Goal: Information Seeking & Learning: Learn about a topic

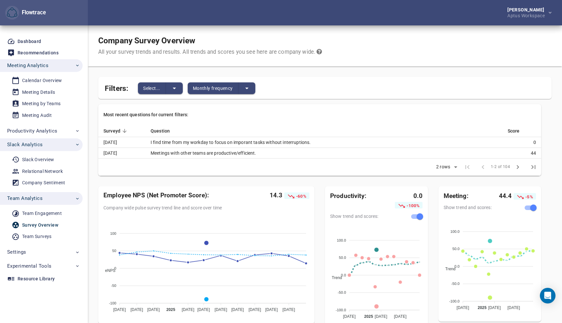
click at [243, 141] on td "I find time from my workday to focus on imporant tasks without interruptions." at bounding box center [323, 142] width 357 height 11
click at [246, 153] on td "Meetings with other teams are productive/efficient." at bounding box center [323, 153] width 357 height 11
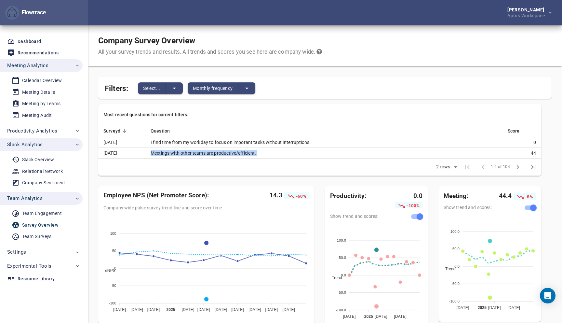
click at [246, 153] on td "Meetings with other teams are productive/efficient." at bounding box center [323, 153] width 357 height 11
click at [249, 153] on td "Meetings with other teams are productive/efficient." at bounding box center [323, 153] width 357 height 11
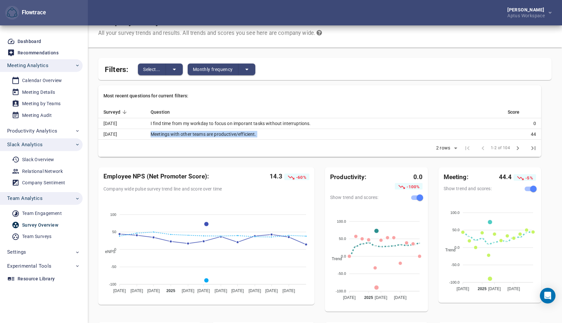
scroll to position [37, 0]
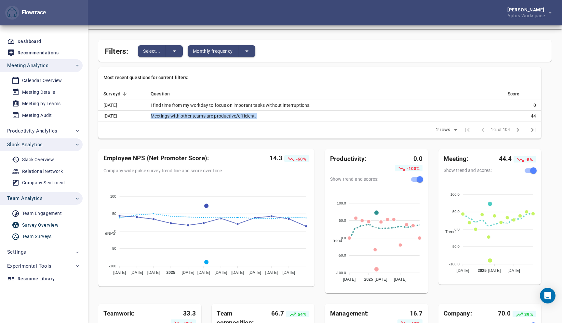
click at [31, 234] on div "Team Surveys" at bounding box center [37, 236] width 30 height 8
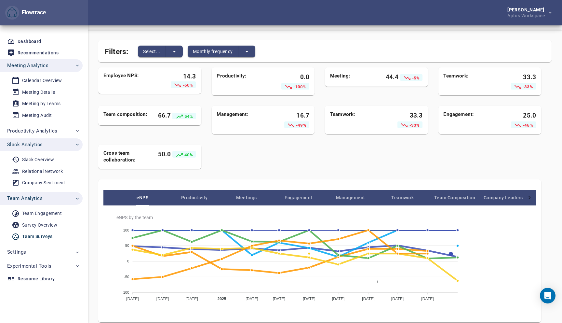
scroll to position [59, 0]
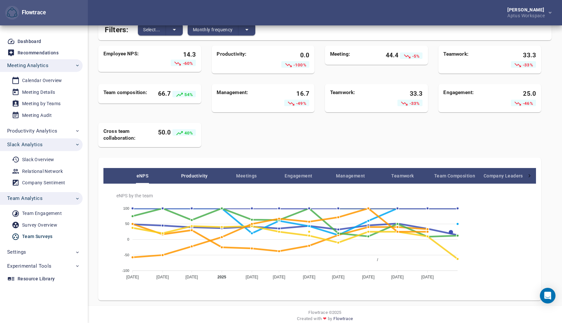
click at [196, 176] on span "Productivity" at bounding box center [194, 176] width 52 height 8
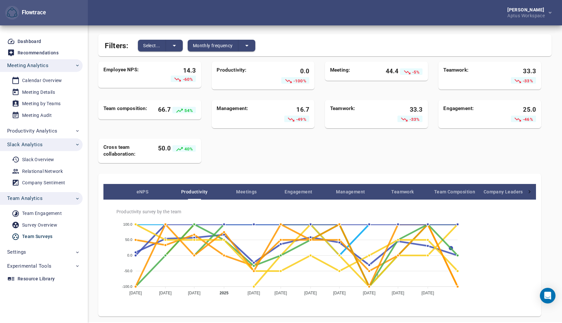
scroll to position [60, 0]
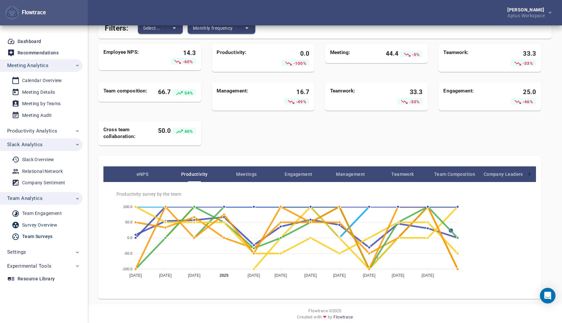
click at [36, 224] on div "Survey Overview" at bounding box center [39, 225] width 35 height 8
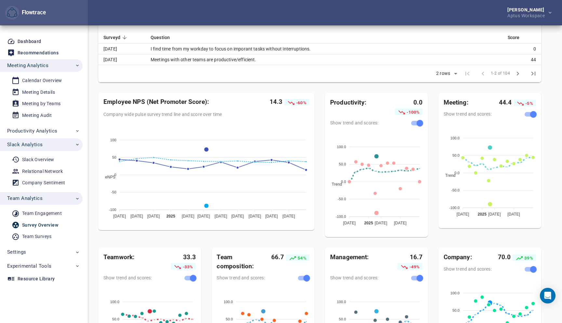
scroll to position [94, 0]
click at [37, 235] on div "Team Surveys" at bounding box center [37, 236] width 30 height 8
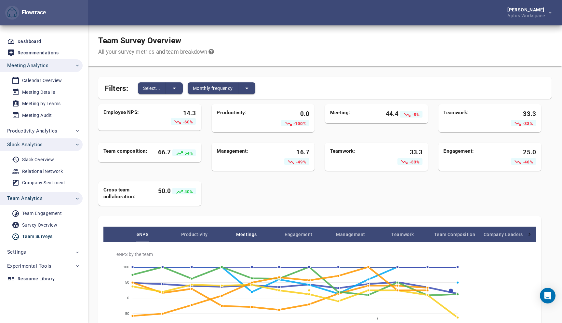
click at [241, 229] on button "Meetings" at bounding box center [246, 234] width 52 height 16
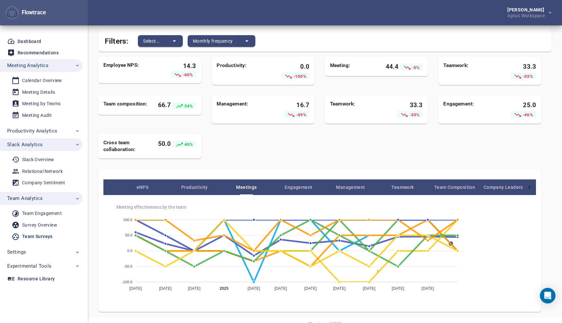
scroll to position [60, 0]
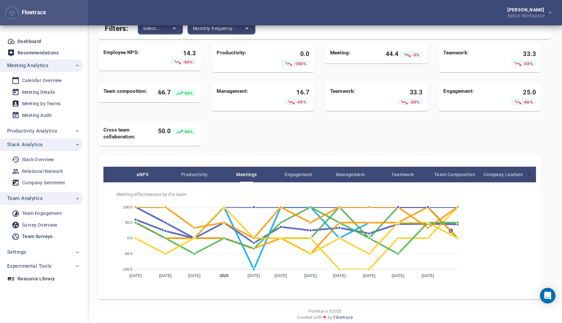
click at [132, 170] on button "eNPS" at bounding box center [142, 174] width 52 height 16
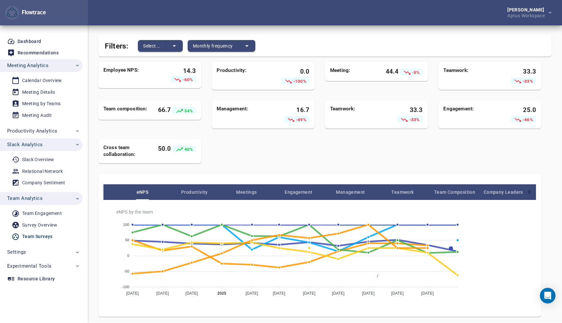
scroll to position [47, 0]
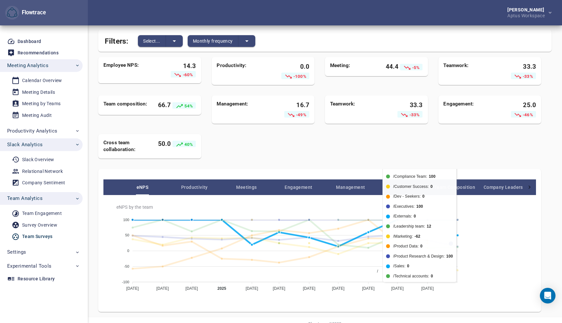
click at [405, 322] on span "/Central Service" at bounding box center [388, 327] width 33 height 5
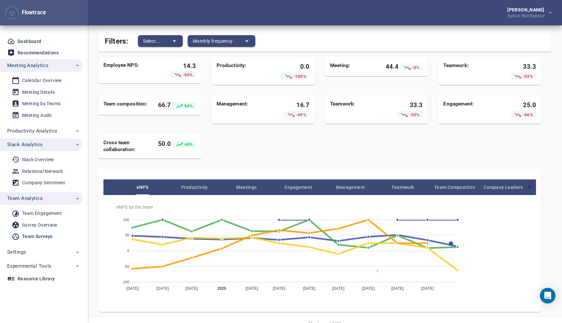
scroll to position [27, 0]
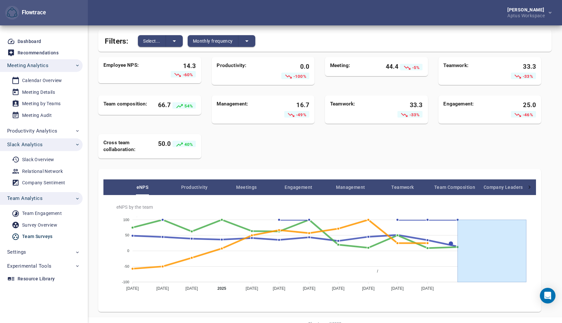
drag, startPoint x: 526, startPoint y: 250, endPoint x: 525, endPoint y: 257, distance: 7.0
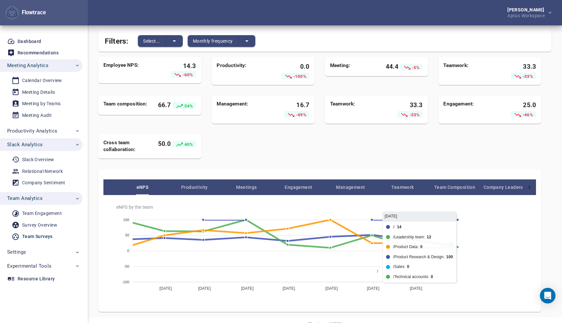
scroll to position [28, 0]
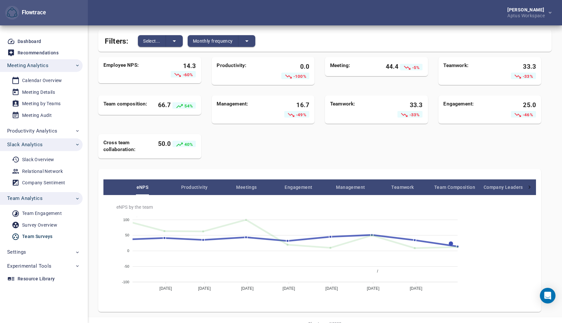
click at [378, 269] on span "/" at bounding box center [375, 271] width 6 height 5
